Goal: Task Accomplishment & Management: Use online tool/utility

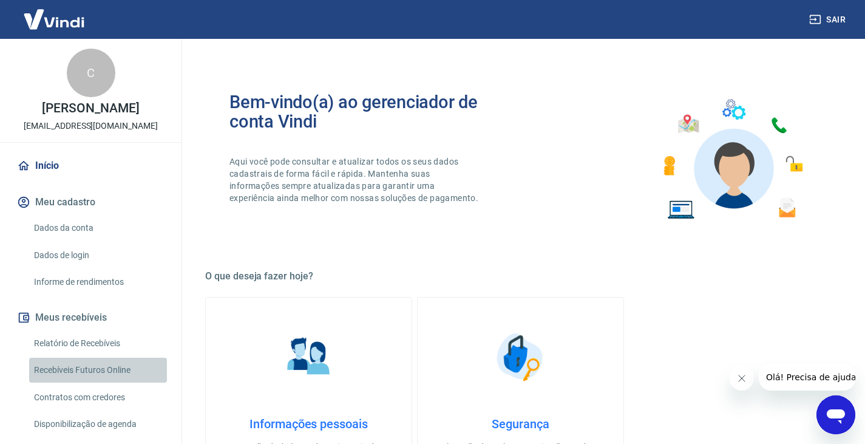
click at [111, 380] on link "Recebíveis Futuros Online" at bounding box center [98, 370] width 138 height 25
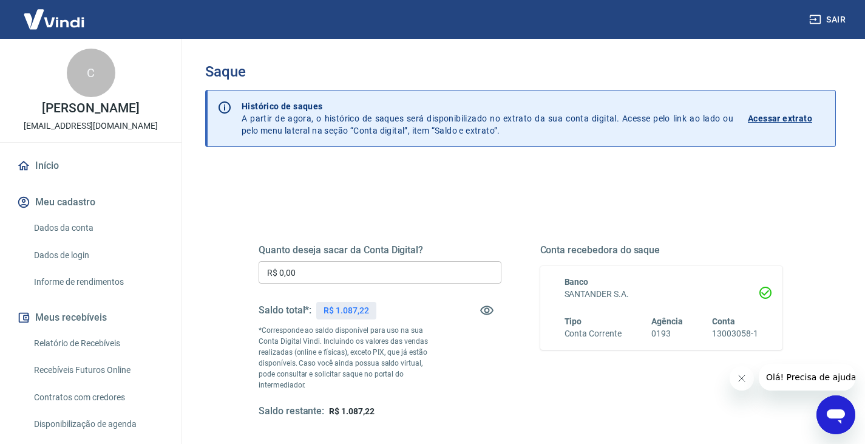
click at [839, 16] on button "Sair" at bounding box center [829, 19] width 44 height 22
